Goal: Task Accomplishment & Management: Use online tool/utility

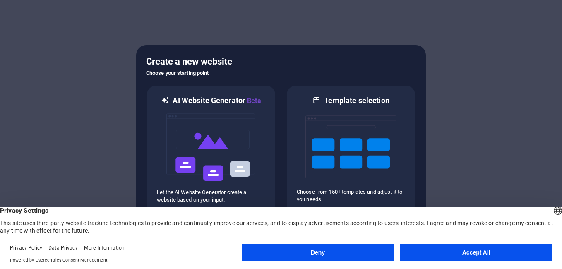
click at [477, 252] on button "Accept All" at bounding box center [476, 252] width 152 height 17
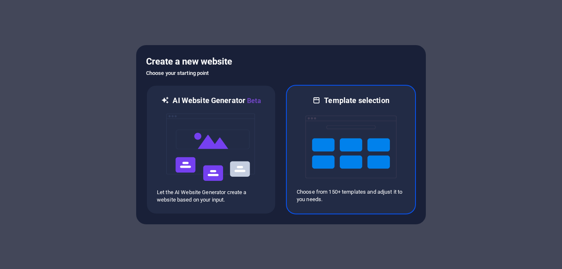
click at [306, 123] on img at bounding box center [351, 147] width 91 height 83
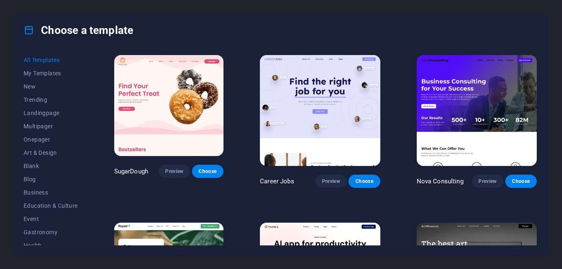
click at [432, 134] on img at bounding box center [477, 110] width 120 height 111
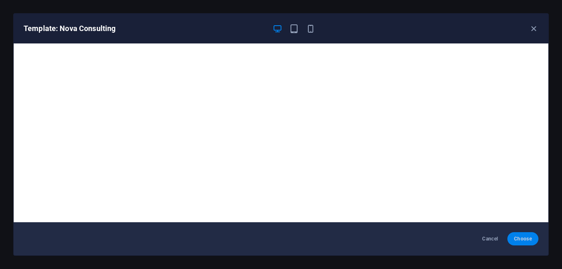
drag, startPoint x: 527, startPoint y: 237, endPoint x: 522, endPoint y: 241, distance: 6.0
click at [522, 241] on span "Choose" at bounding box center [523, 239] width 18 height 7
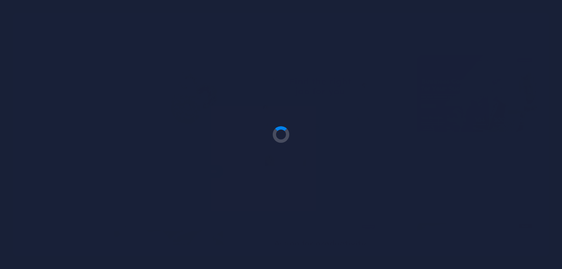
click at [522, 241] on div at bounding box center [281, 134] width 562 height 269
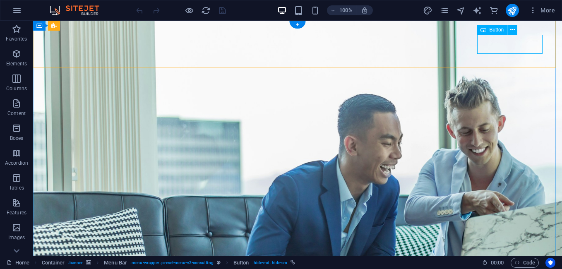
click at [509, 26] on button at bounding box center [513, 30] width 10 height 10
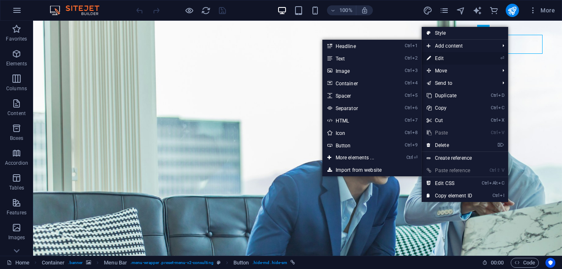
click at [445, 57] on link "⏎ Edit" at bounding box center [449, 58] width 55 height 12
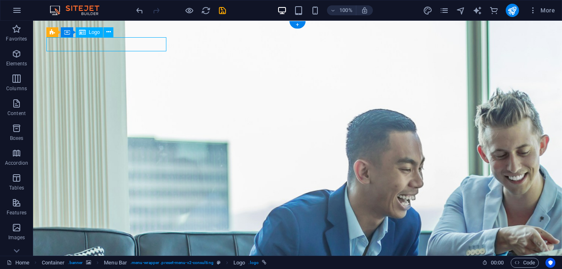
select select "px"
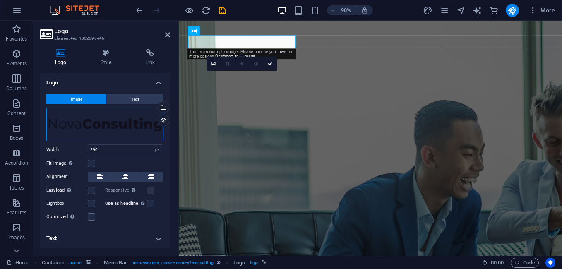
click at [115, 126] on div "Drag files here, click to choose files or select files from Files or our free s…" at bounding box center [104, 124] width 117 height 33
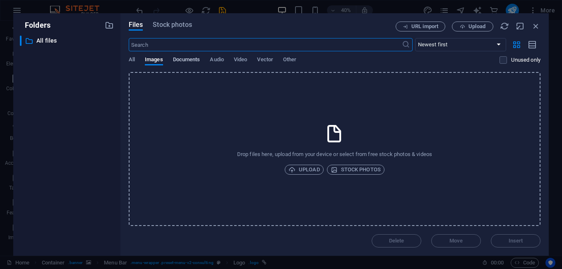
click at [176, 59] on span "Documents" at bounding box center [186, 61] width 27 height 12
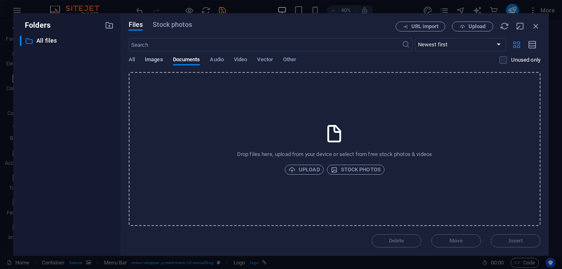
click at [151, 60] on span "Images" at bounding box center [154, 61] width 18 height 12
click at [362, 172] on span "Stock photos" at bounding box center [356, 170] width 50 height 10
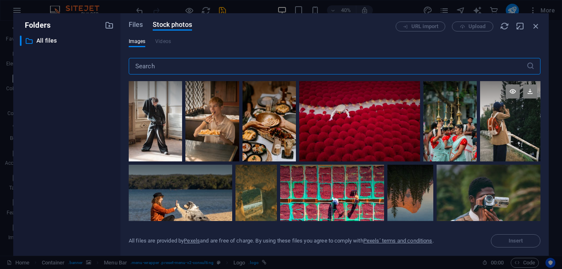
click at [493, 150] on div at bounding box center [510, 121] width 60 height 80
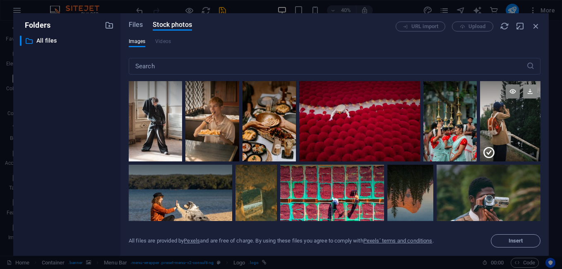
click at [528, 88] on icon at bounding box center [530, 91] width 14 height 14
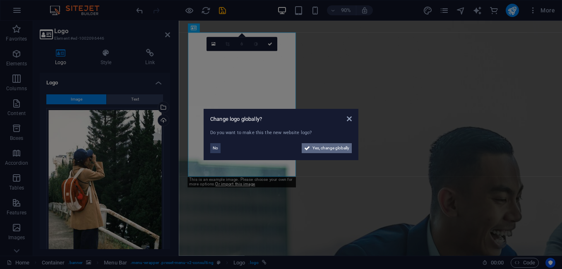
click at [322, 149] on span "Yes, change globally" at bounding box center [331, 148] width 37 height 10
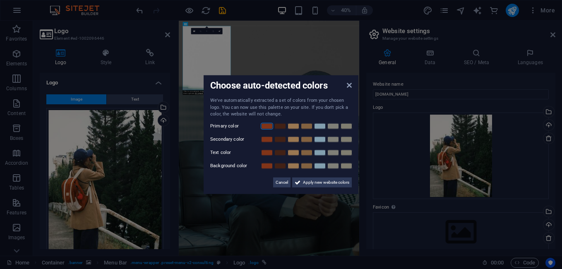
click at [264, 128] on link at bounding box center [267, 126] width 12 height 7
click at [322, 183] on span "Apply new website colors" at bounding box center [326, 182] width 46 height 10
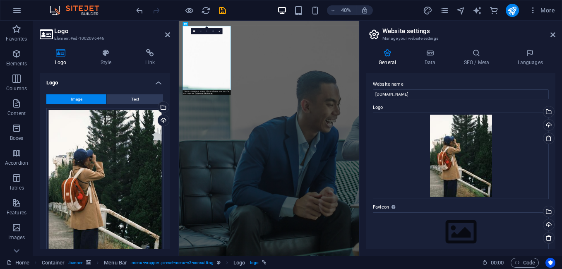
click at [170, 35] on aside "Logo Element #ed-1002096446 Logo Style Link Logo Image Text Drag files here, cl…" at bounding box center [106, 138] width 146 height 235
click at [167, 34] on icon at bounding box center [167, 34] width 5 height 7
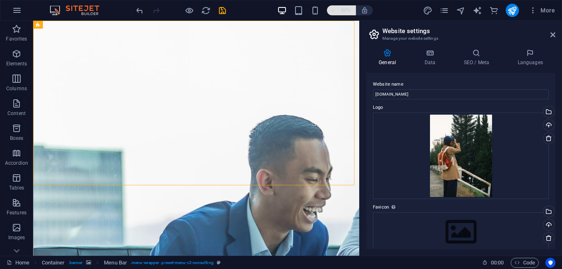
click at [335, 9] on icon "button" at bounding box center [333, 10] width 6 height 5
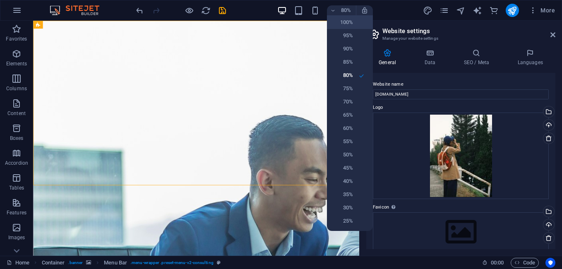
click at [344, 24] on h6 "100%" at bounding box center [342, 22] width 21 height 10
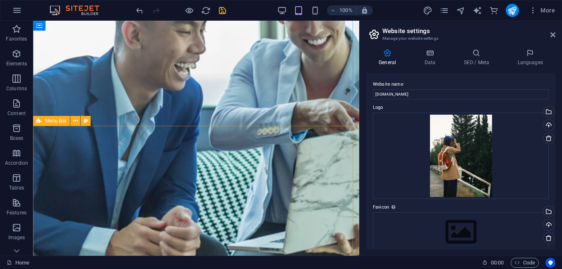
scroll to position [166, 0]
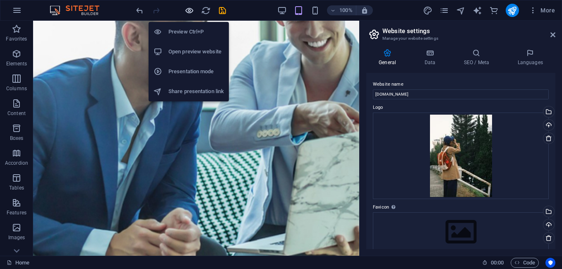
click at [193, 12] on icon "button" at bounding box center [190, 11] width 10 height 10
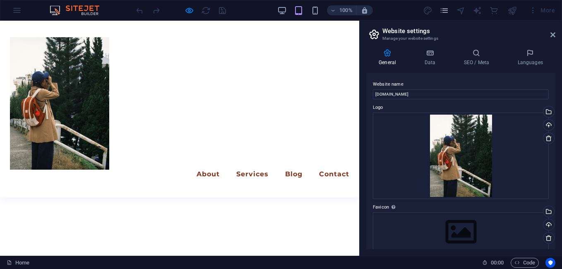
scroll to position [621, 0]
drag, startPoint x: 10, startPoint y: 8, endPoint x: 28, endPoint y: 11, distance: 17.6
click at [21, 10] on div "100% More" at bounding box center [280, 10] width 561 height 20
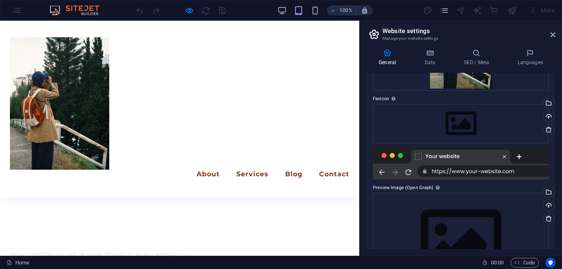
scroll to position [112, 0]
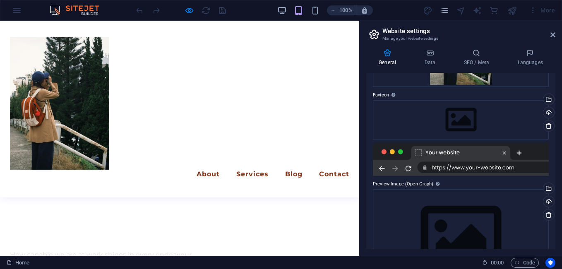
click at [457, 166] on div at bounding box center [461, 159] width 176 height 33
click at [439, 165] on div at bounding box center [461, 159] width 176 height 33
click at [410, 167] on div at bounding box center [461, 159] width 176 height 33
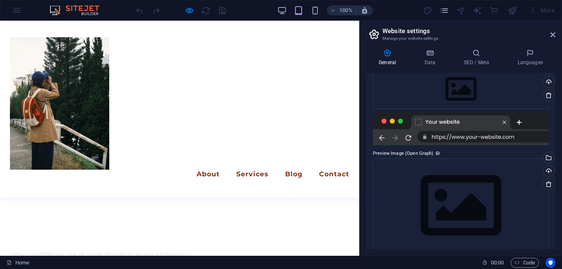
scroll to position [154, 0]
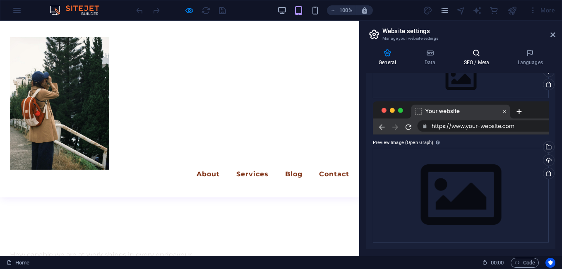
click at [481, 60] on h4 "SEO / Meta" at bounding box center [478, 57] width 54 height 17
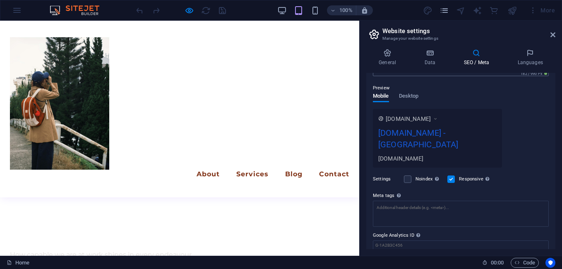
scroll to position [124, 0]
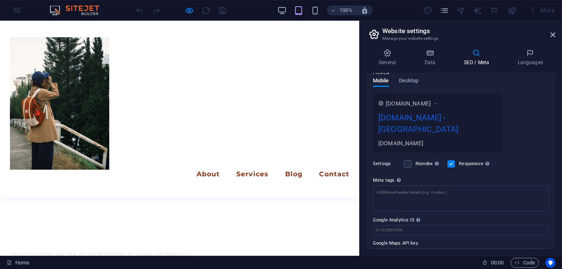
click at [409, 116] on div "portfolio.cleantickpanel.store - Berlin" at bounding box center [437, 125] width 118 height 28
drag, startPoint x: 378, startPoint y: 142, endPoint x: 390, endPoint y: 141, distance: 11.6
click at [390, 141] on div "[DOMAIN_NAME]" at bounding box center [437, 143] width 118 height 9
drag, startPoint x: 454, startPoint y: 142, endPoint x: 402, endPoint y: 143, distance: 51.3
click at [402, 143] on div "[DOMAIN_NAME]" at bounding box center [437, 143] width 118 height 9
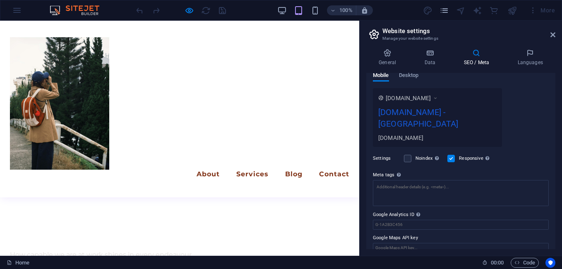
scroll to position [140, 0]
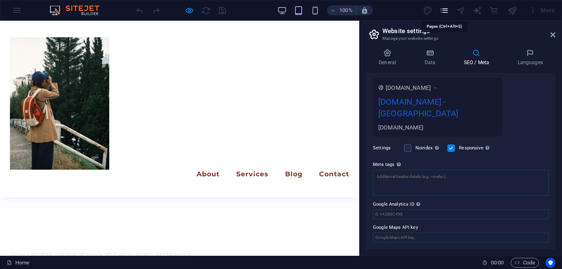
click at [445, 11] on icon "pages" at bounding box center [445, 11] width 10 height 10
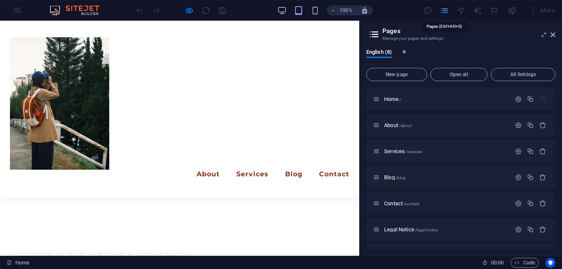
click at [445, 11] on icon "pages" at bounding box center [445, 11] width 10 height 10
click at [460, 11] on div at bounding box center [461, 10] width 10 height 10
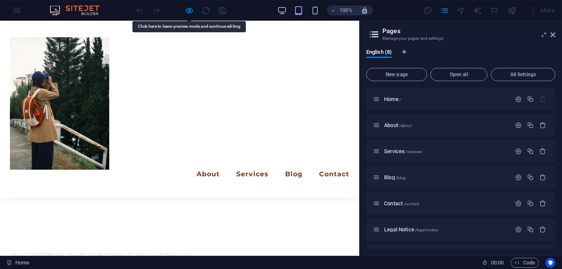
click at [477, 9] on div at bounding box center [478, 10] width 10 height 10
drag, startPoint x: 554, startPoint y: 13, endPoint x: 554, endPoint y: 34, distance: 20.7
click at [554, 34] on icon at bounding box center [553, 34] width 5 height 7
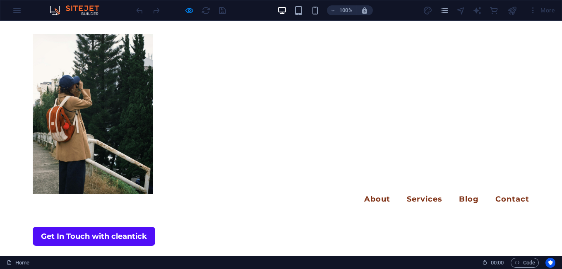
scroll to position [312, 0]
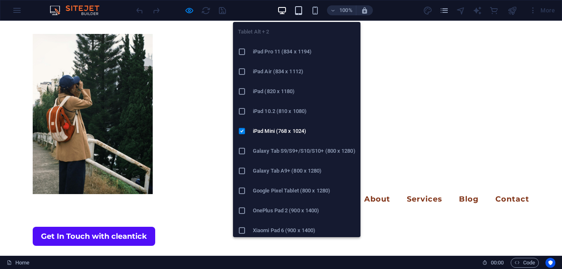
click at [303, 11] on icon "button" at bounding box center [299, 11] width 10 height 10
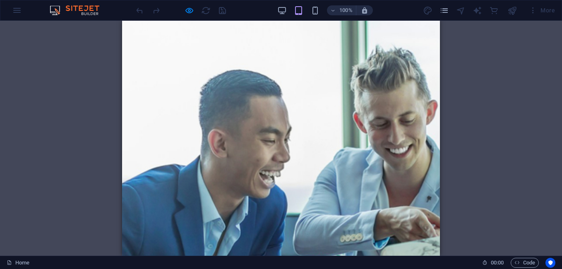
scroll to position [0, 0]
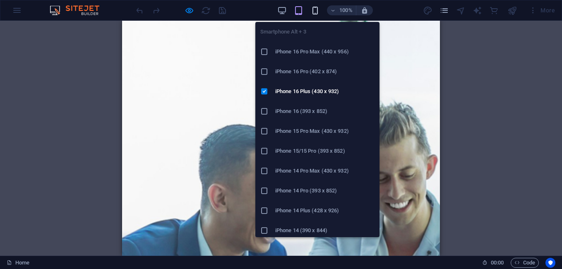
click at [312, 13] on icon "button" at bounding box center [316, 11] width 10 height 10
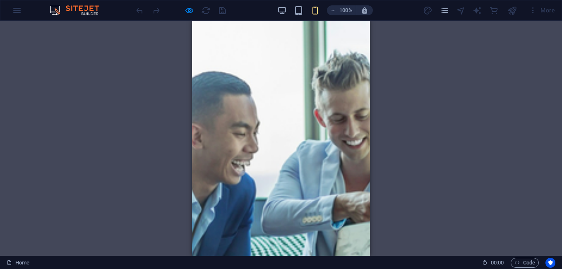
scroll to position [83, 0]
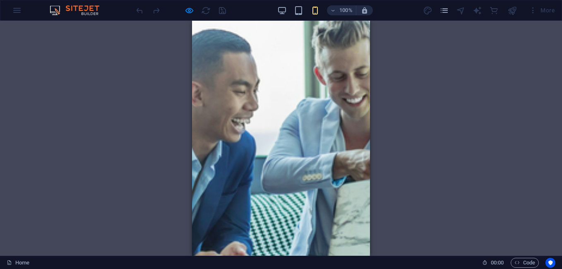
click at [463, 47] on div "Container H1 Container Container Container Container Menu Bar Menu Container Lo…" at bounding box center [281, 138] width 562 height 235
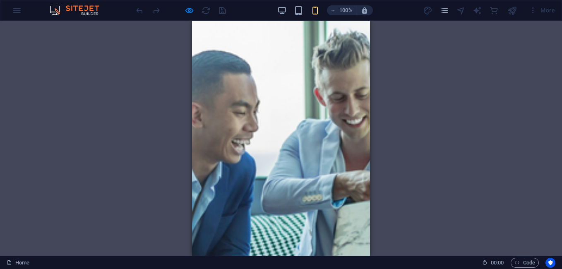
scroll to position [0, 0]
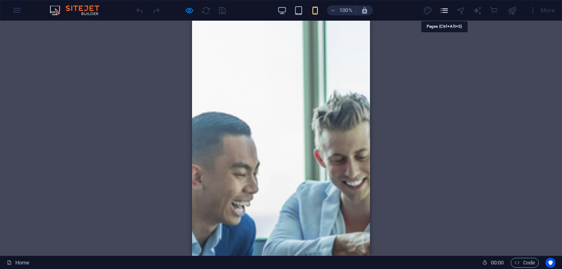
click at [445, 10] on icon "pages" at bounding box center [445, 11] width 10 height 10
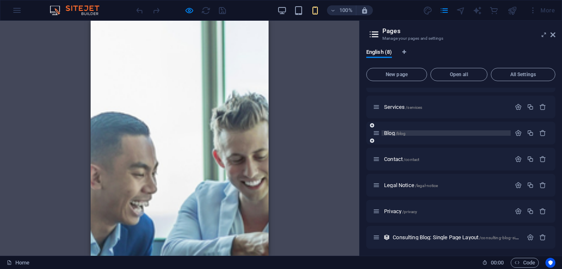
scroll to position [47, 0]
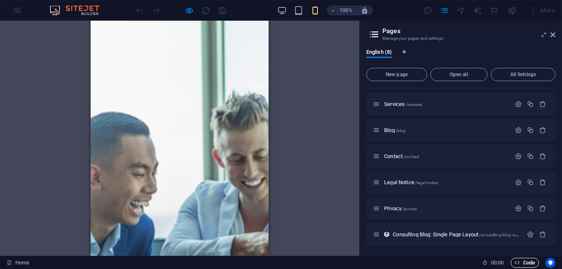
click at [520, 262] on span "Code" at bounding box center [525, 263] width 21 height 10
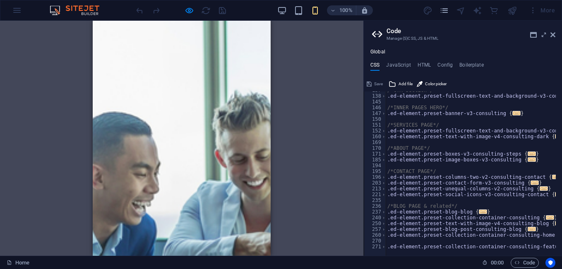
scroll to position [132, 0]
click at [409, 158] on div "/*CTA section*/ .ed-element.preset-fullscreen-text-and-background-v3-consulting…" at bounding box center [486, 172] width 201 height 170
type textarea ".ed-element.preset-image-boxes-v3-consulting {"
click at [532, 36] on icon at bounding box center [533, 34] width 7 height 7
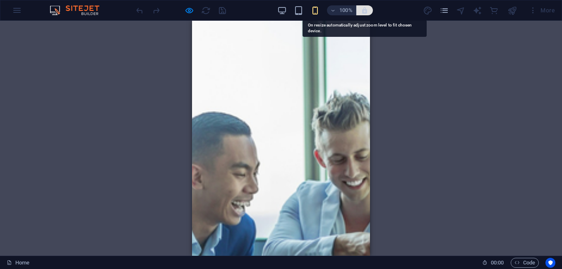
click at [364, 12] on icon "button" at bounding box center [364, 10] width 7 height 7
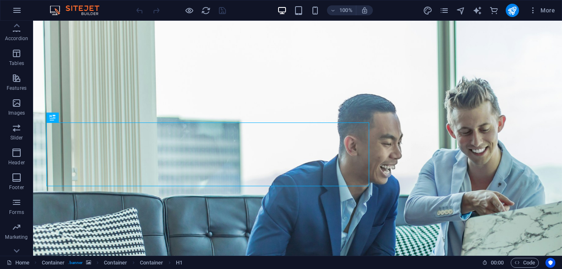
scroll to position [162, 0]
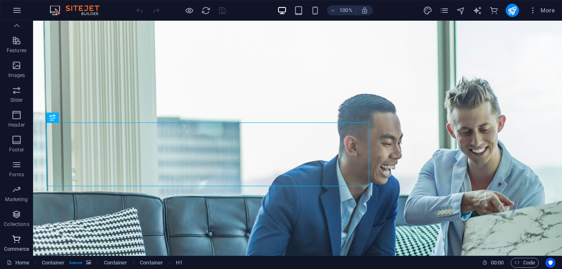
click at [19, 240] on icon "button" at bounding box center [17, 239] width 10 height 10
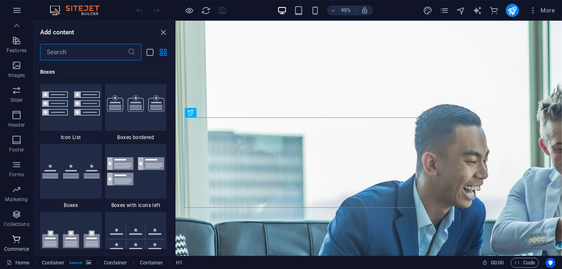
scroll to position [7978, 0]
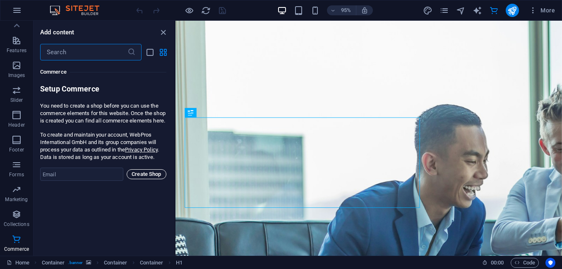
click at [141, 179] on span "Create Shop" at bounding box center [146, 174] width 32 height 10
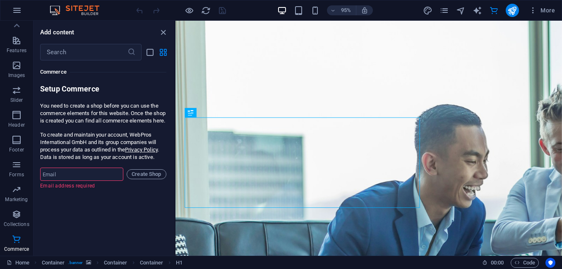
click at [58, 179] on input "email" at bounding box center [81, 174] width 83 height 13
type input "mmbohereclinton@gmail.com"
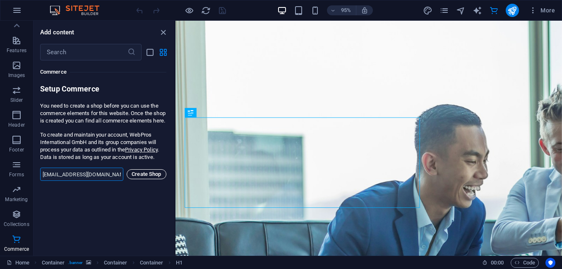
click at [136, 177] on span "Create Shop" at bounding box center [146, 174] width 32 height 10
